Goal: Navigation & Orientation: Find specific page/section

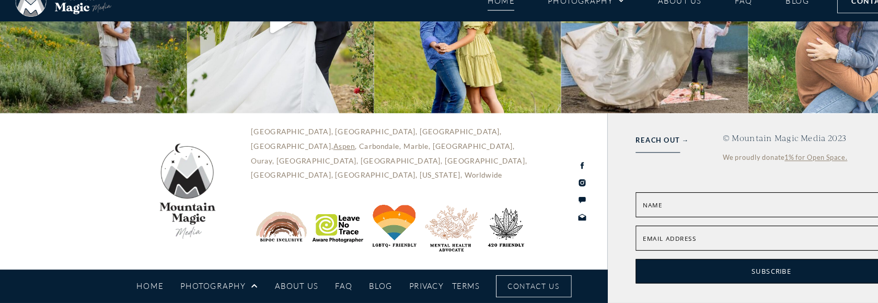
scroll to position [4996, 0]
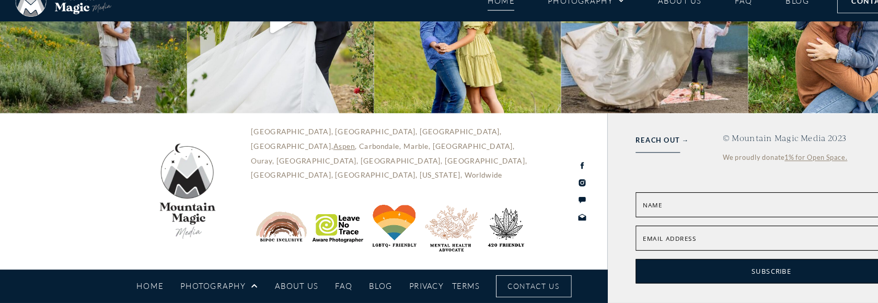
click at [323, 289] on link "FAQ" at bounding box center [322, 287] width 16 height 18
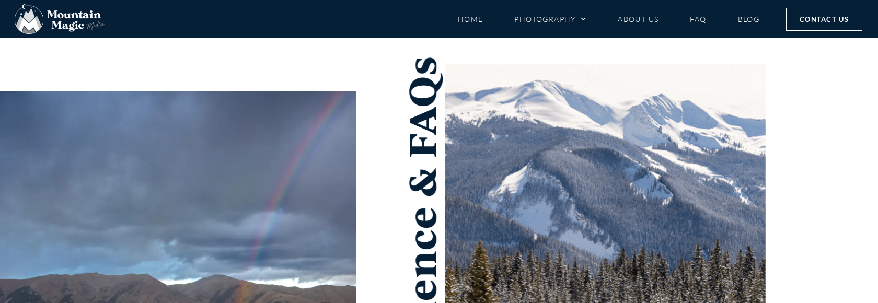
click at [476, 17] on link "Home" at bounding box center [471, 19] width 26 height 18
